Goal: Information Seeking & Learning: Learn about a topic

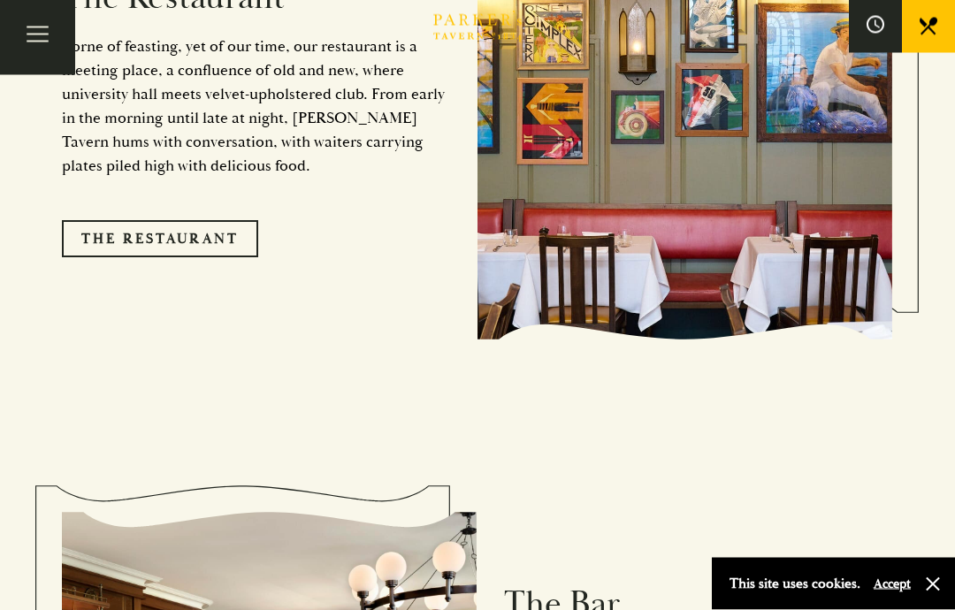
scroll to position [1540, 0]
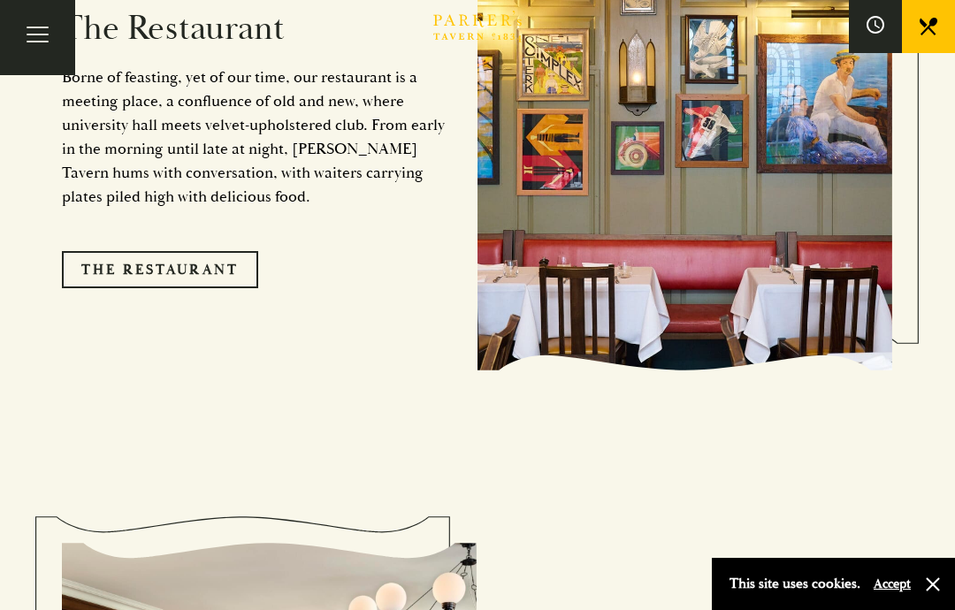
click at [180, 288] on link "The Restaurant" at bounding box center [160, 269] width 196 height 37
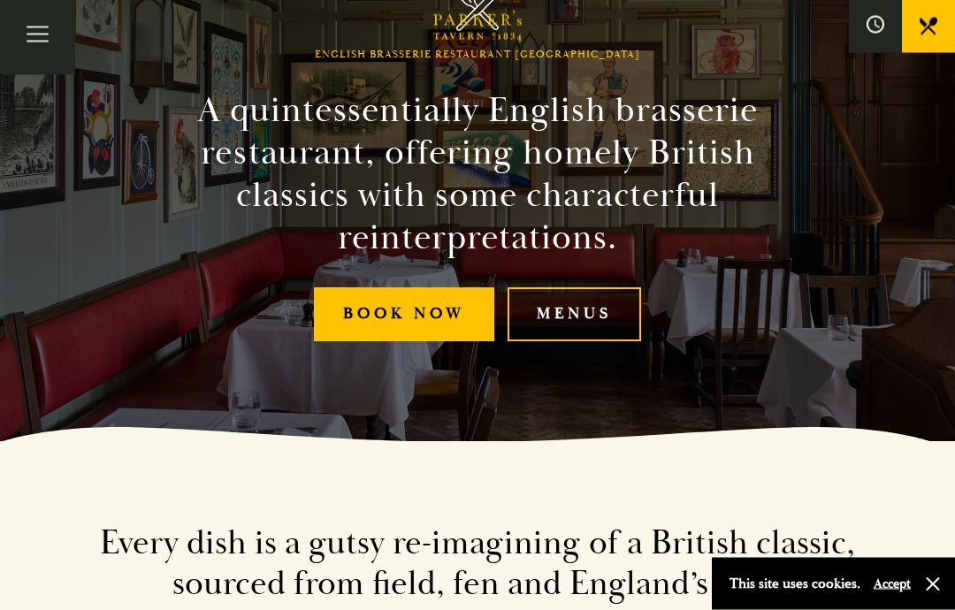
scroll to position [169, 0]
click at [572, 341] on link "Menus" at bounding box center [575, 315] width 134 height 54
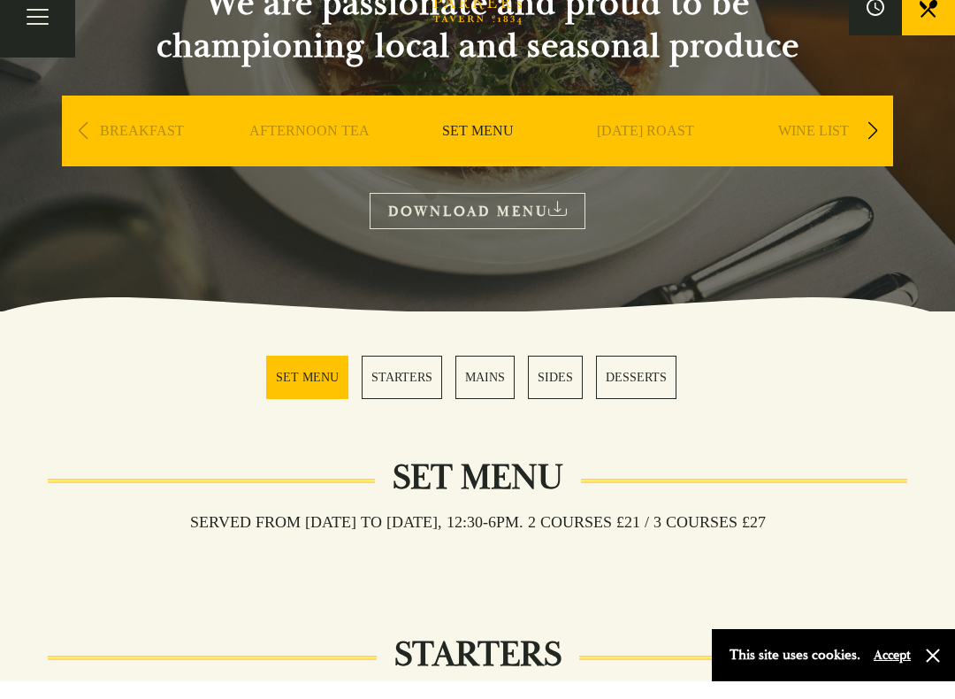
scroll to position [207, 0]
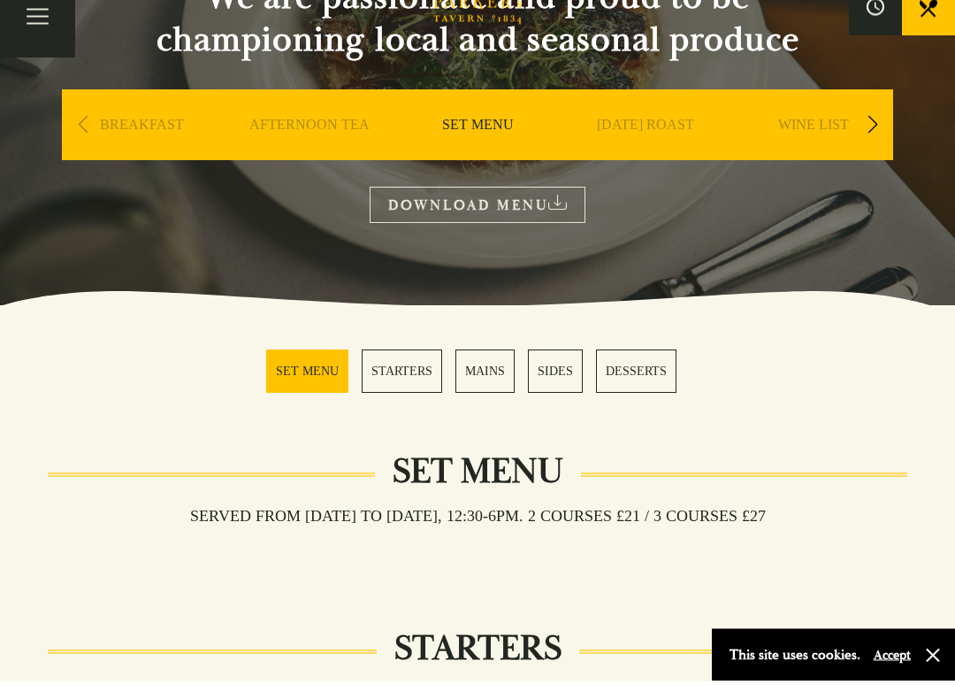
click at [387, 382] on link "STARTERS" at bounding box center [402, 389] width 81 height 43
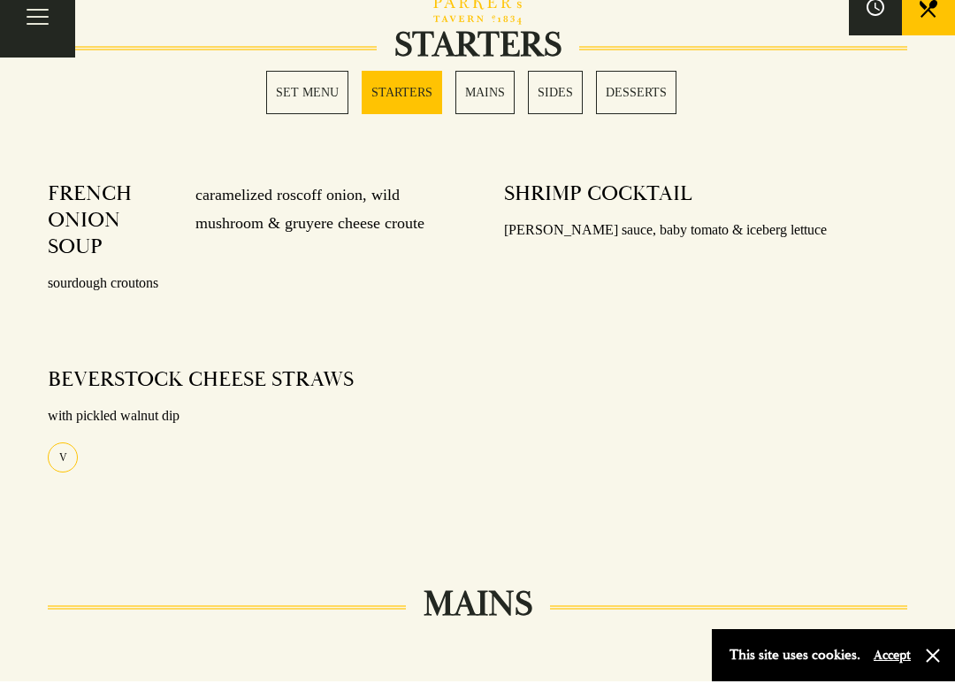
scroll to position [858, 0]
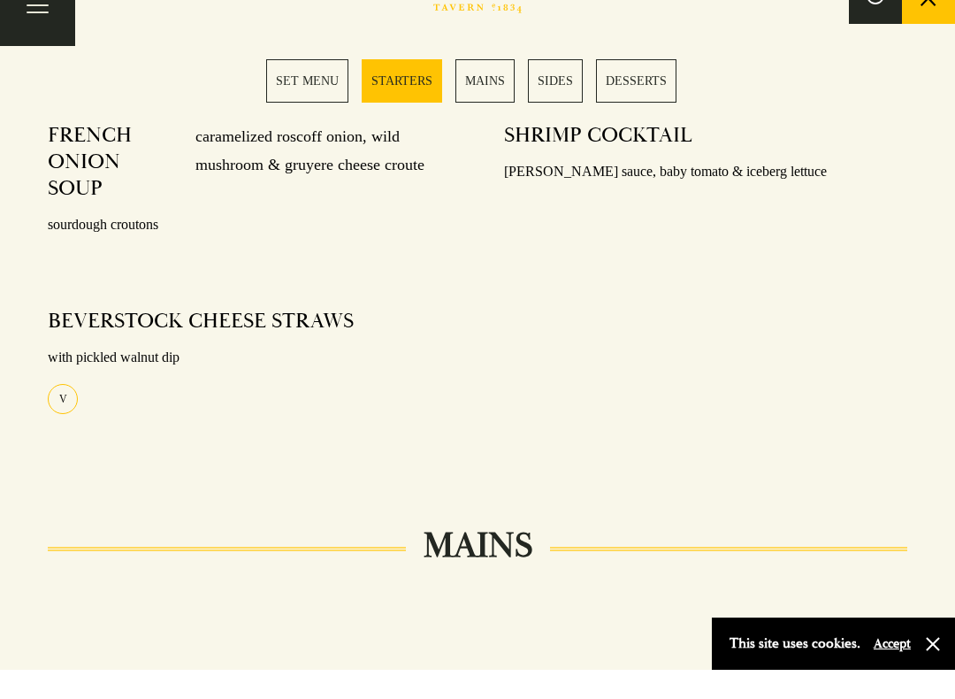
click at [487, 88] on link "MAINS" at bounding box center [485, 109] width 59 height 43
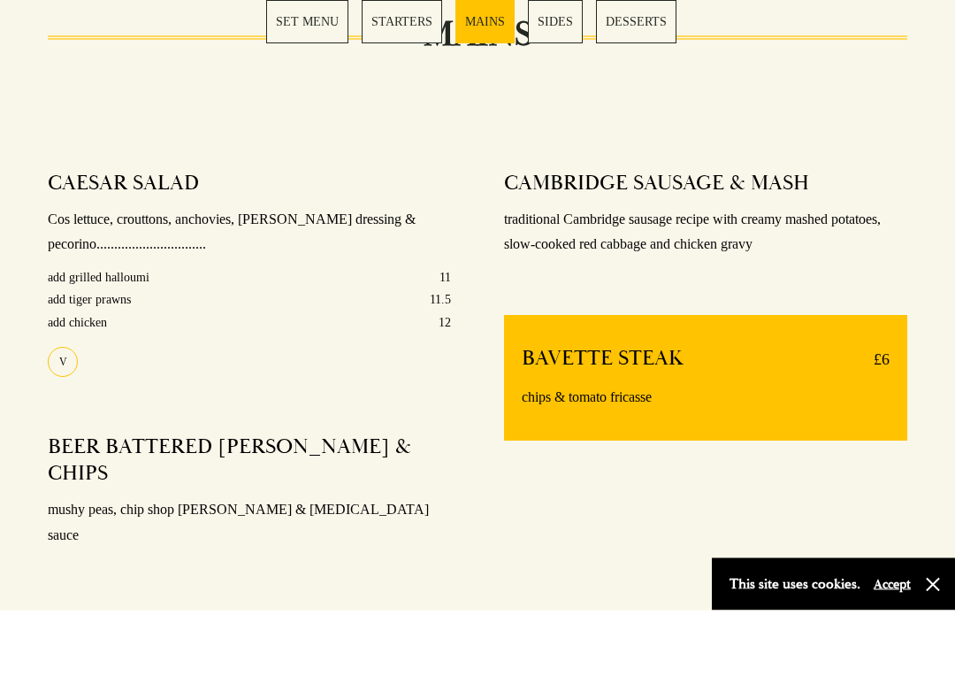
scroll to position [1352, 0]
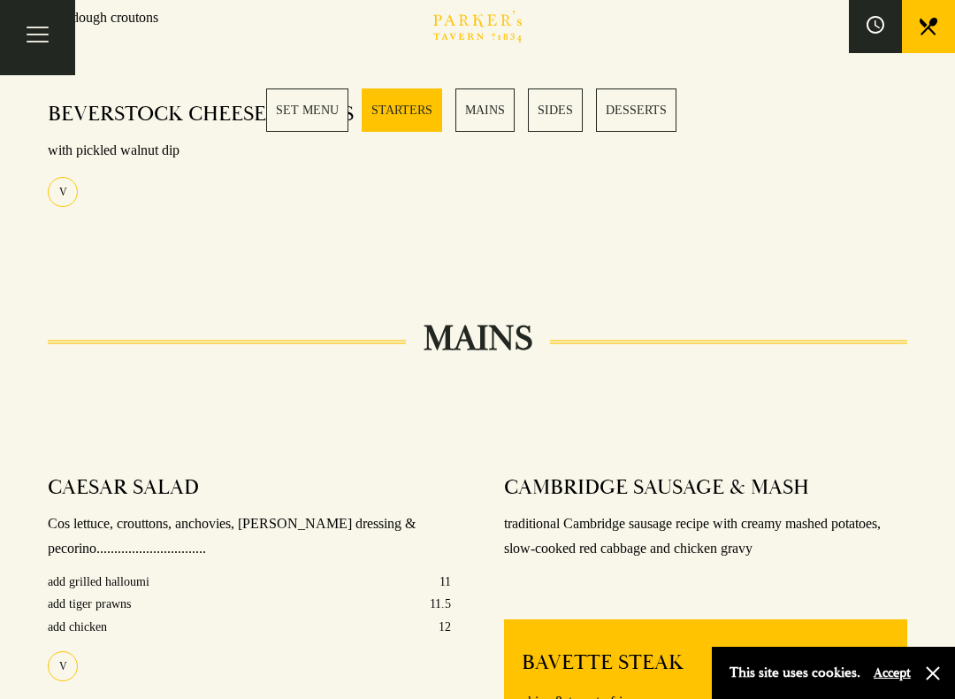
click at [315, 115] on link "SET MENU" at bounding box center [307, 109] width 82 height 43
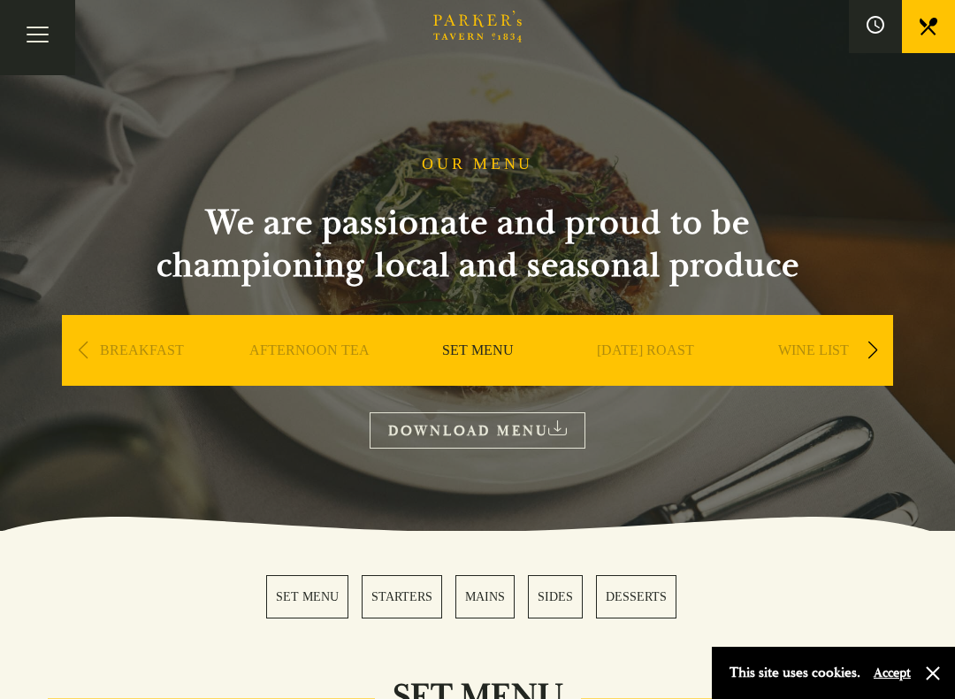
click at [564, 434] on icon at bounding box center [558, 427] width 19 height 15
